Goal: Task Accomplishment & Management: Manage account settings

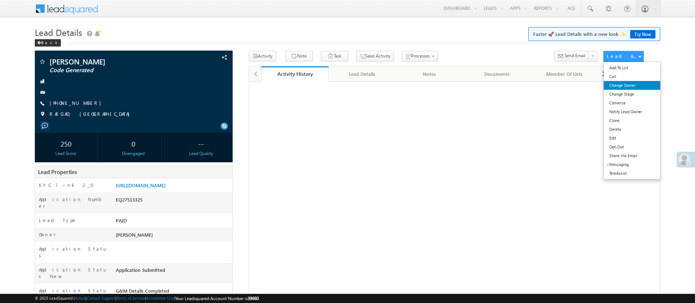
click at [631, 84] on link "Change Owner" at bounding box center [632, 85] width 56 height 9
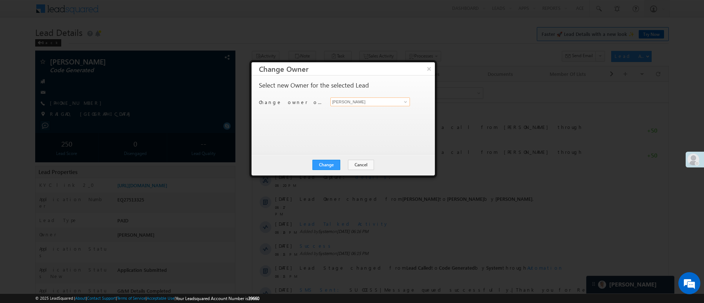
click at [399, 101] on input "[PERSON_NAME]" at bounding box center [370, 102] width 80 height 9
click at [403, 99] on span at bounding box center [405, 102] width 6 height 6
click at [380, 110] on link "Himanshu Sharma HIMANSHU.SHARMA@ANGELBROKING.COM" at bounding box center [370, 113] width 80 height 14
type input "Himanshu Sharma"
click at [332, 161] on button "Change" at bounding box center [326, 165] width 28 height 10
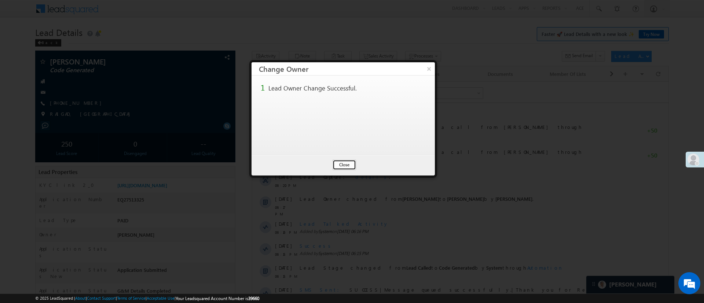
click at [335, 162] on button "Close" at bounding box center [343, 165] width 23 height 10
